Goal: Navigation & Orientation: Find specific page/section

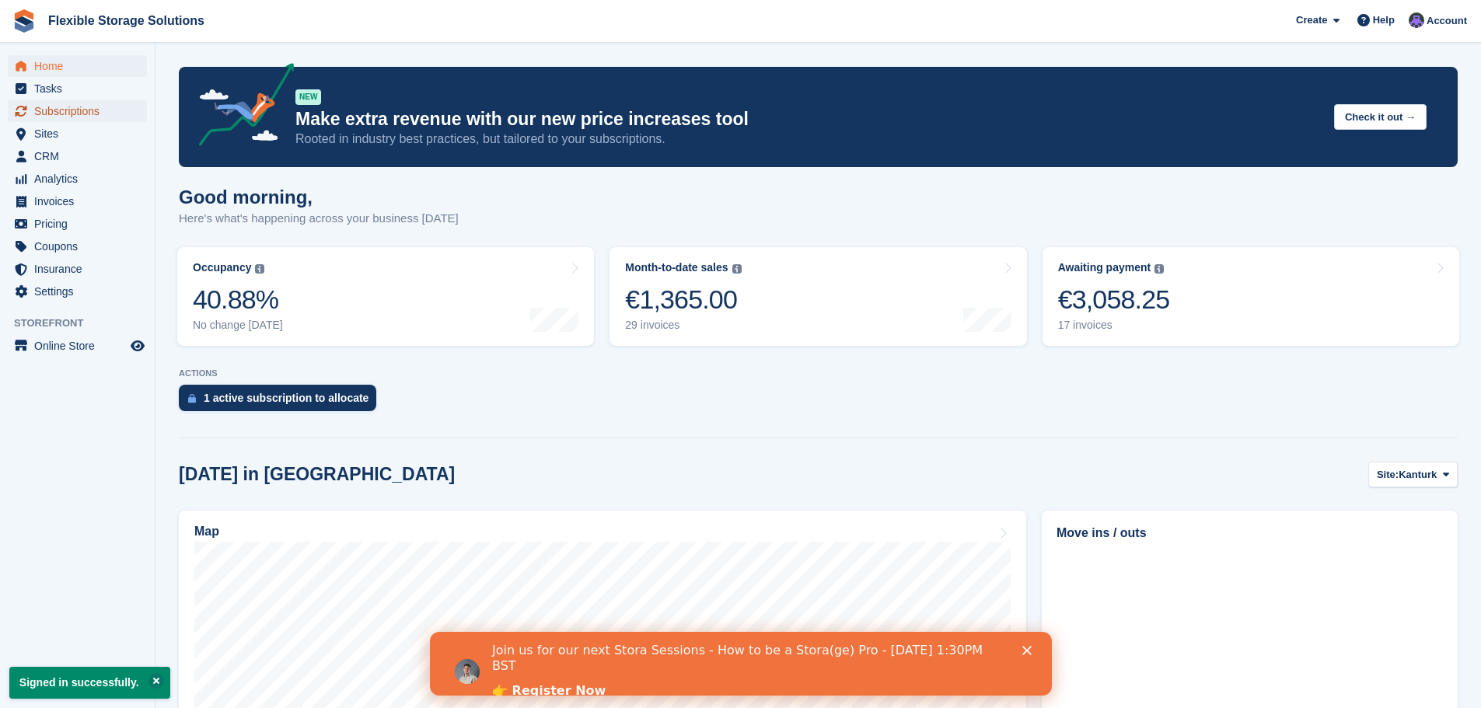
click at [75, 111] on span "Subscriptions" at bounding box center [80, 111] width 93 height 22
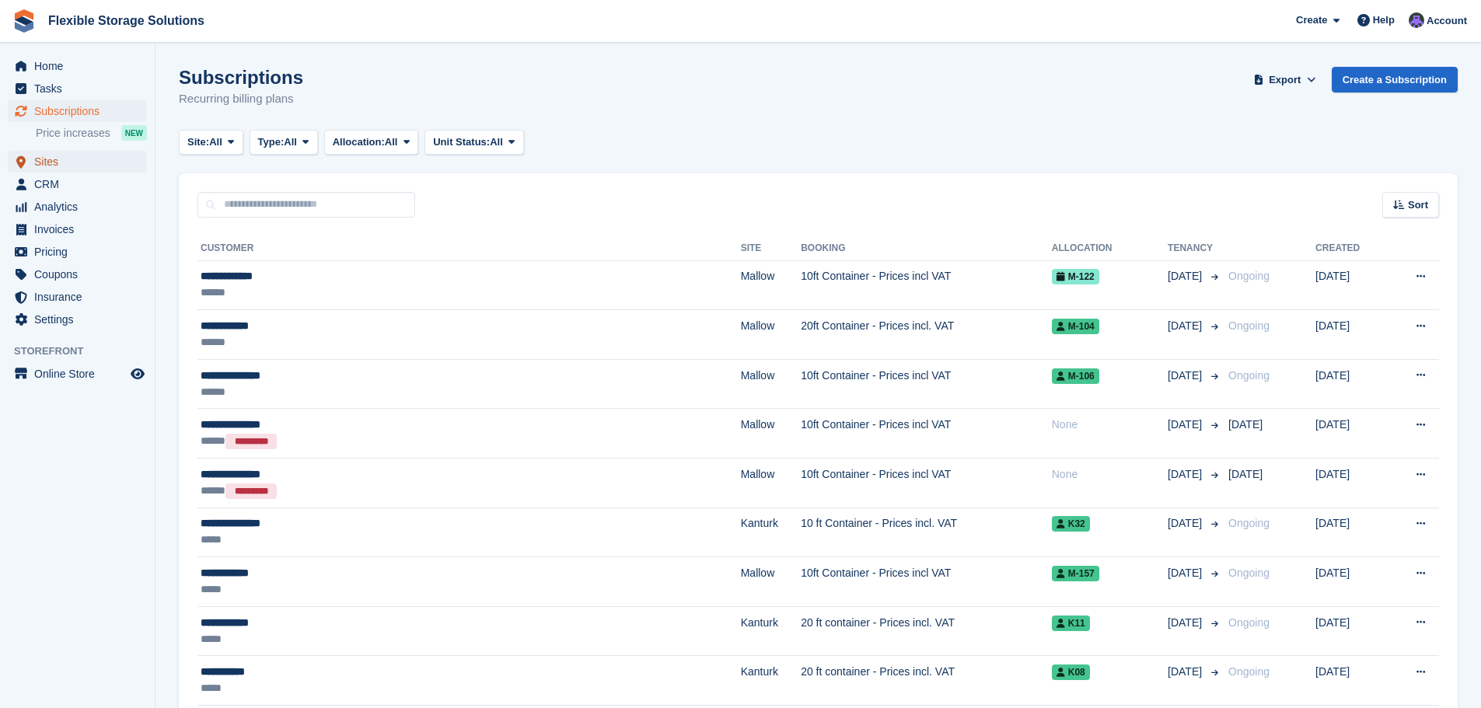
click at [64, 161] on span "Sites" at bounding box center [80, 162] width 93 height 22
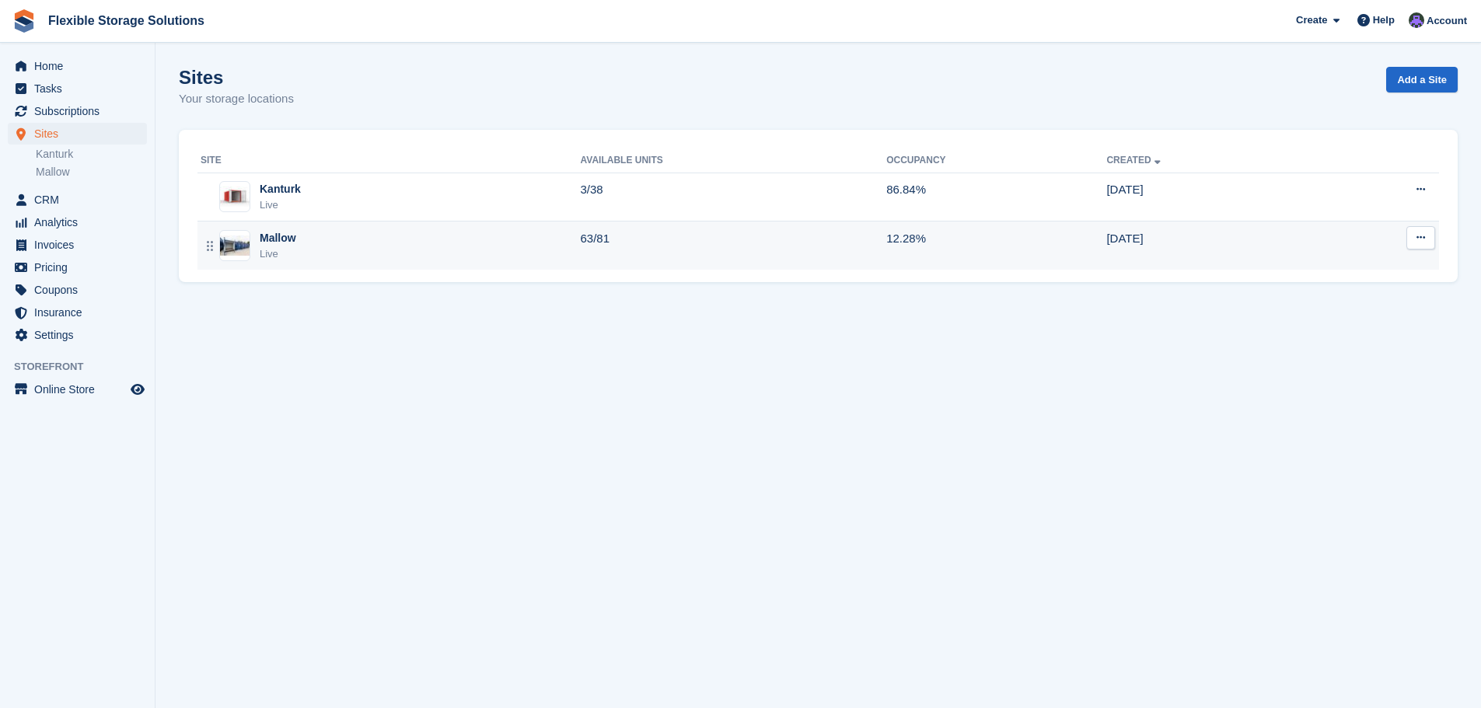
click at [291, 242] on div "Mallow" at bounding box center [278, 238] width 37 height 16
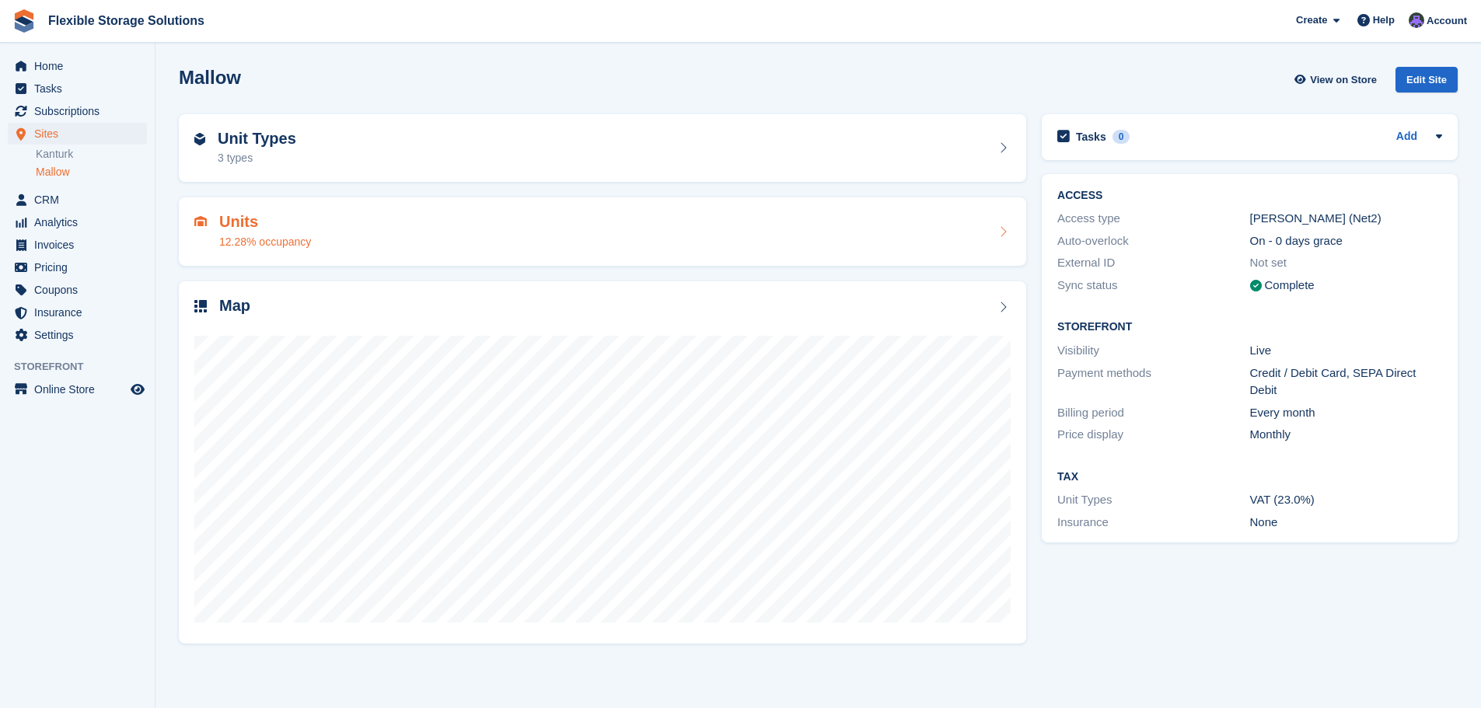
click at [313, 243] on div "Units 12.28% occupancy" at bounding box center [602, 231] width 816 height 37
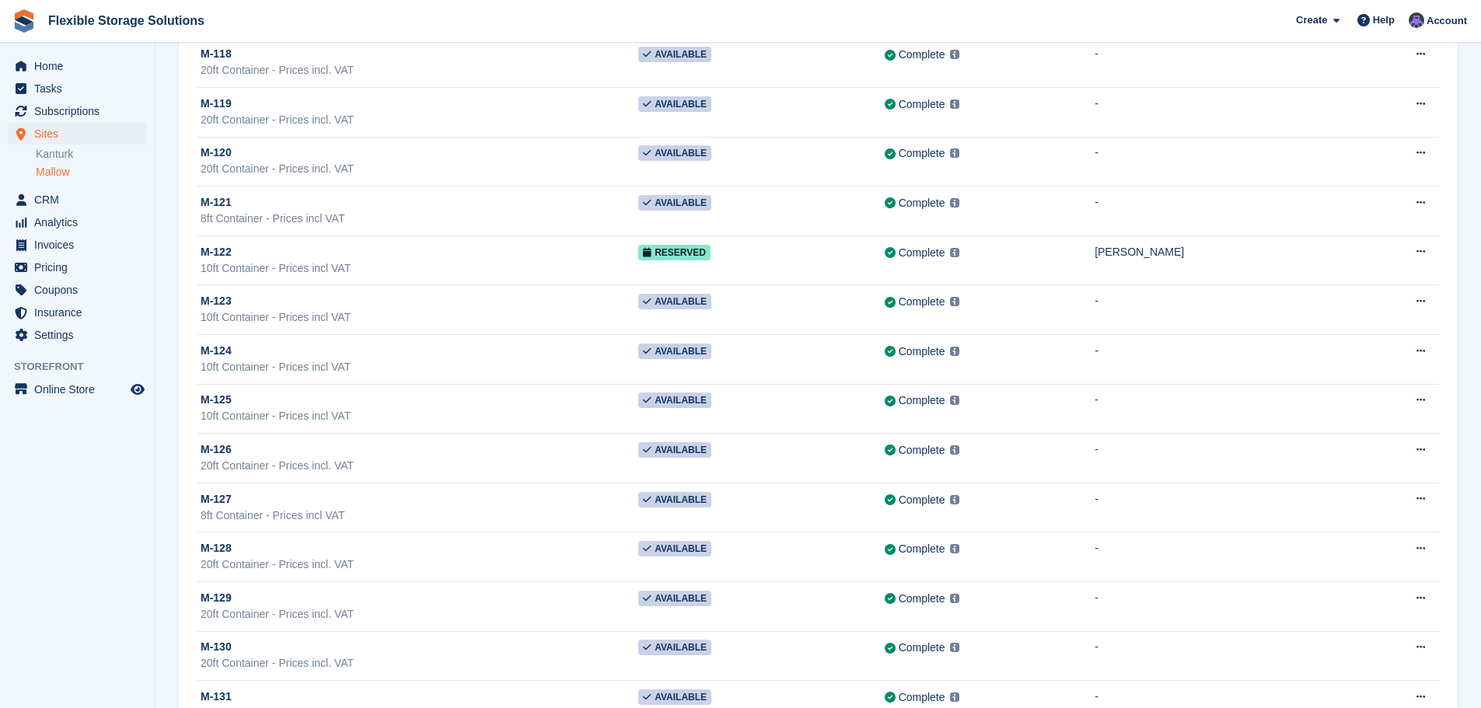
scroll to position [855, 0]
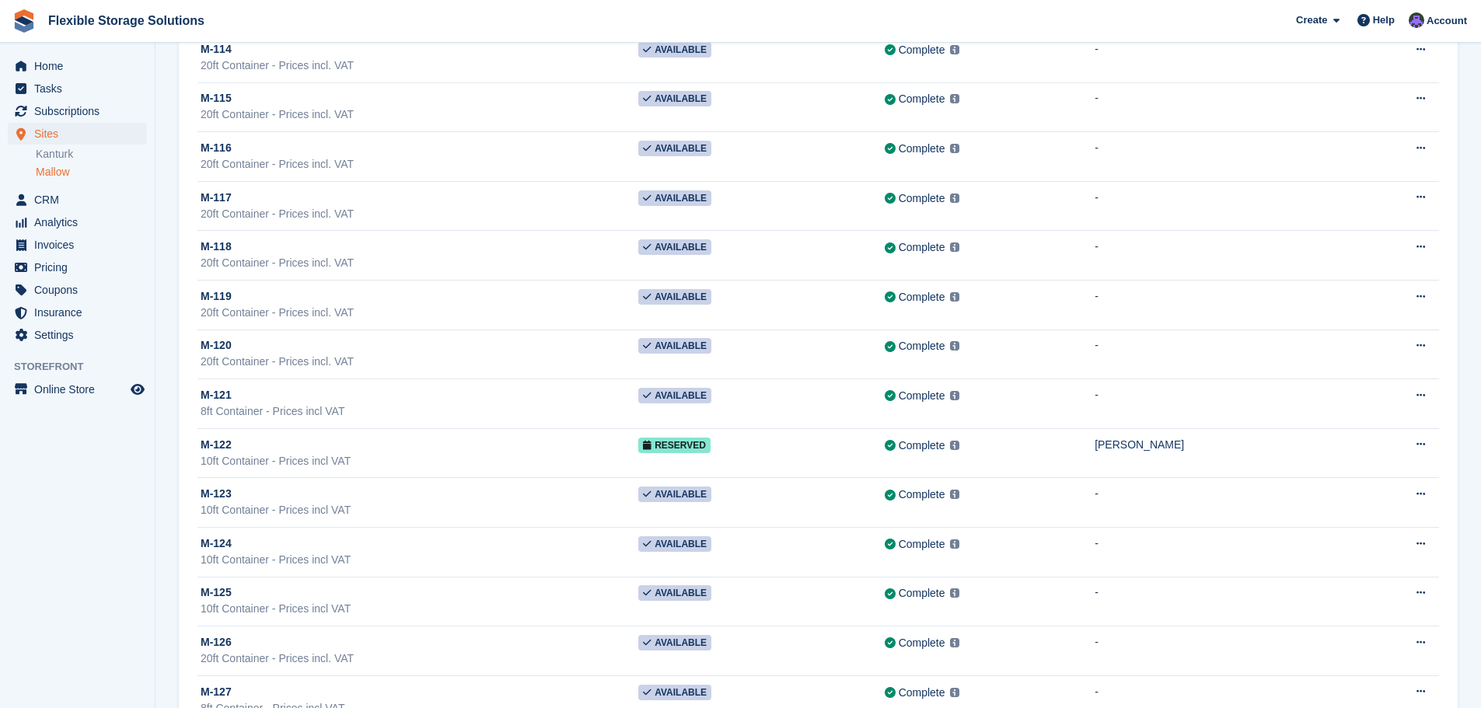
click at [61, 169] on link "Mallow" at bounding box center [91, 172] width 111 height 15
